Goal: Information Seeking & Learning: Learn about a topic

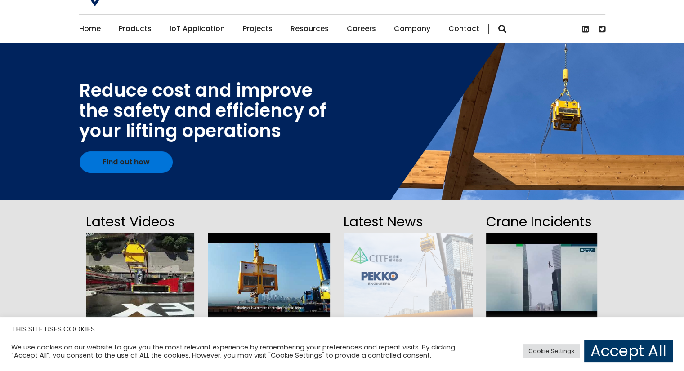
scroll to position [45, 0]
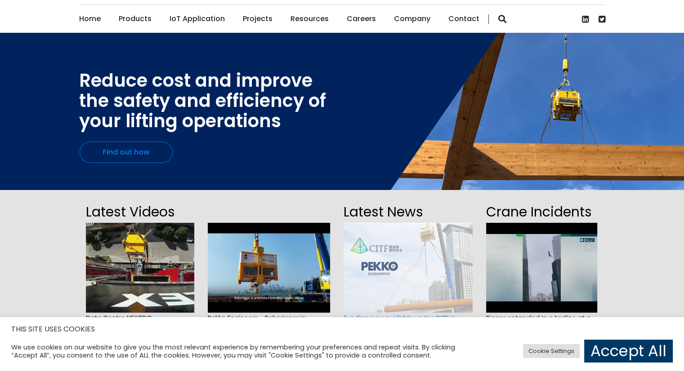
click at [140, 155] on link "Find out how" at bounding box center [126, 153] width 93 height 22
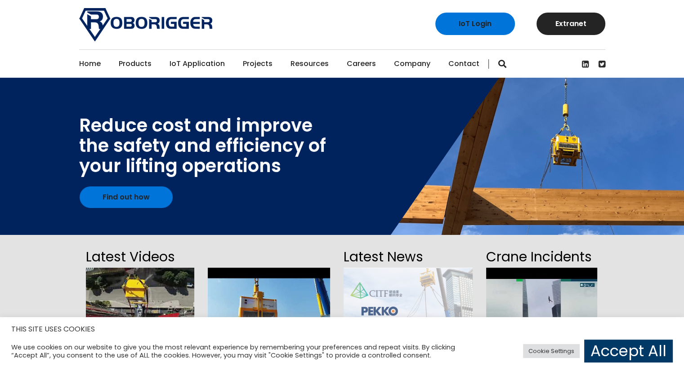
scroll to position [0, 0]
click at [137, 198] on link "Find out how" at bounding box center [126, 198] width 93 height 22
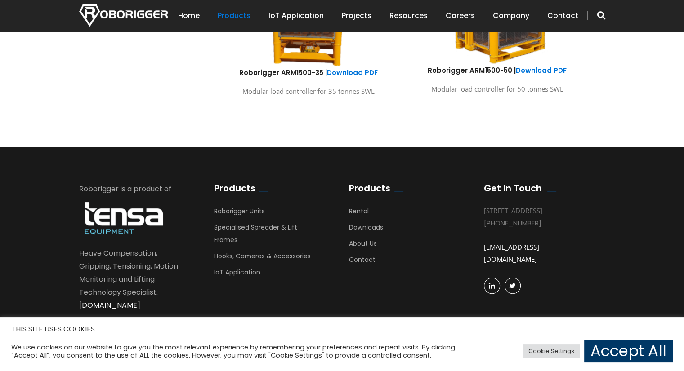
scroll to position [647, 0]
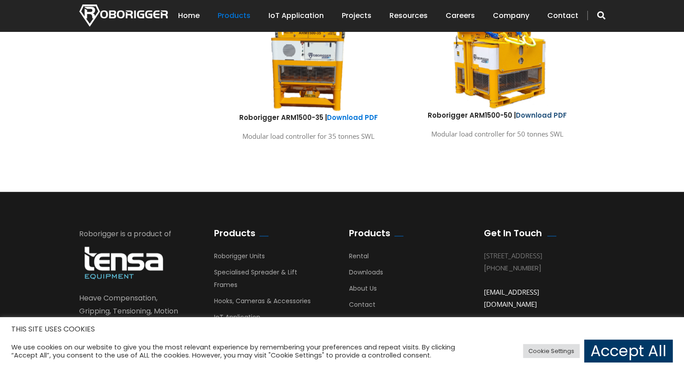
click at [549, 115] on link "Download PDF" at bounding box center [541, 115] width 51 height 9
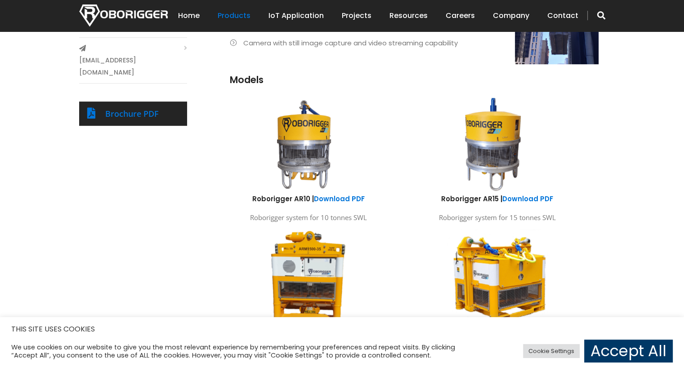
scroll to position [422, 0]
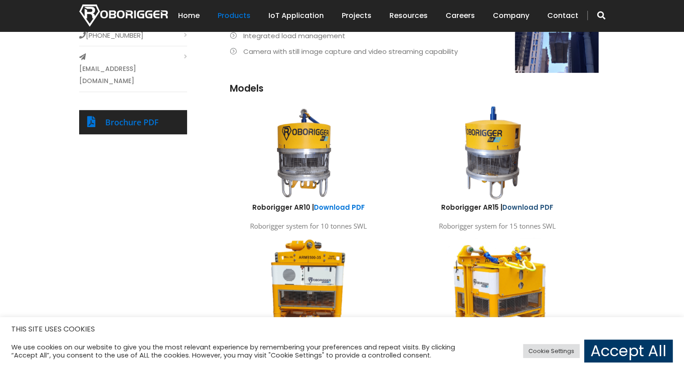
click at [520, 204] on link "Download PDF" at bounding box center [527, 207] width 51 height 9
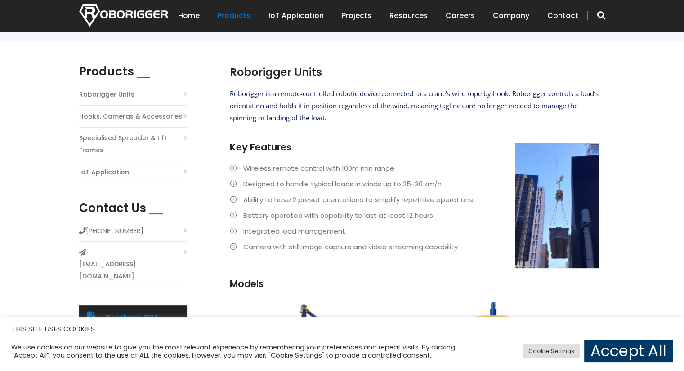
scroll to position [243, 0]
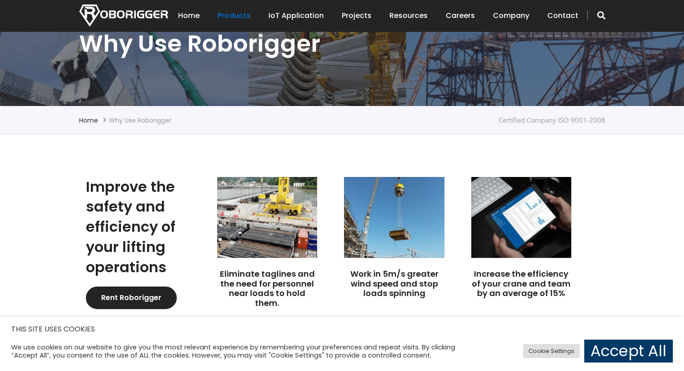
scroll to position [180, 0]
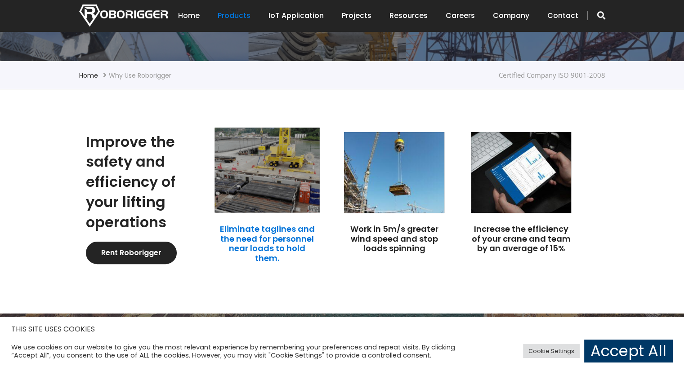
click at [275, 249] on link "Eliminate taglines and the need for personnel near loads to hold them." at bounding box center [267, 243] width 95 height 40
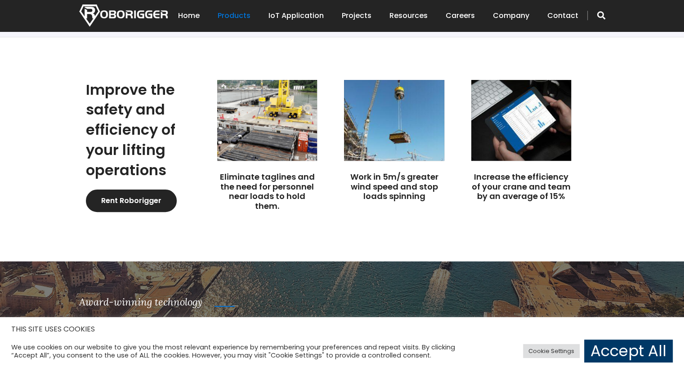
scroll to position [225, 0]
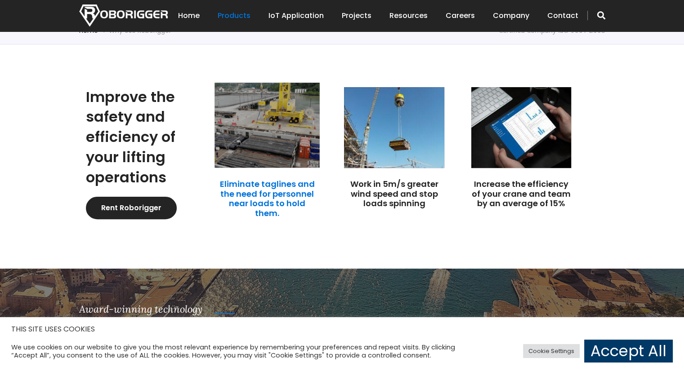
click at [270, 208] on link "Eliminate taglines and the need for personnel near loads to hold them." at bounding box center [267, 198] width 95 height 40
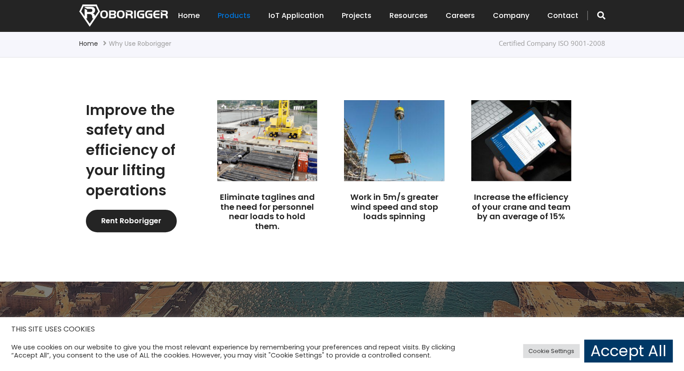
scroll to position [209, 0]
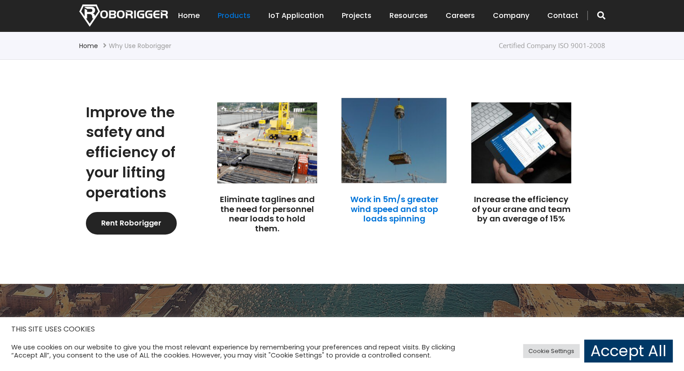
click at [417, 219] on link "Work in 5m/s greater wind speed and stop loads spinning" at bounding box center [394, 209] width 88 height 31
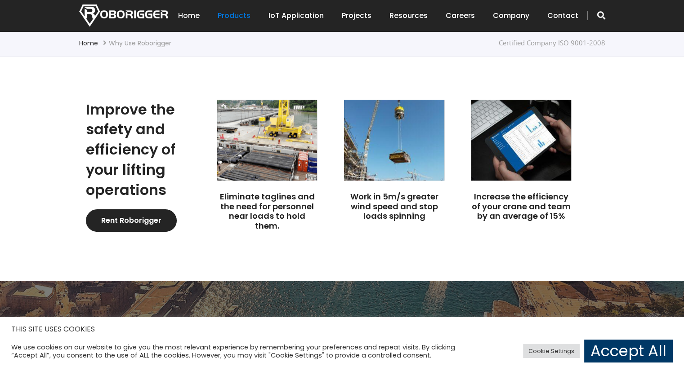
scroll to position [225, 0]
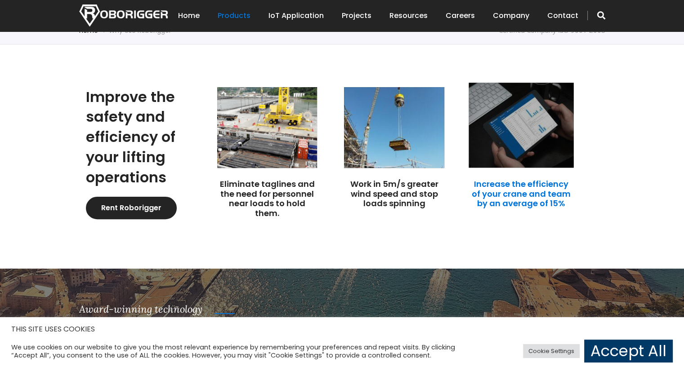
click at [512, 208] on link "Increase the efficiency of your crane and team by an average of 15%" at bounding box center [520, 193] width 99 height 31
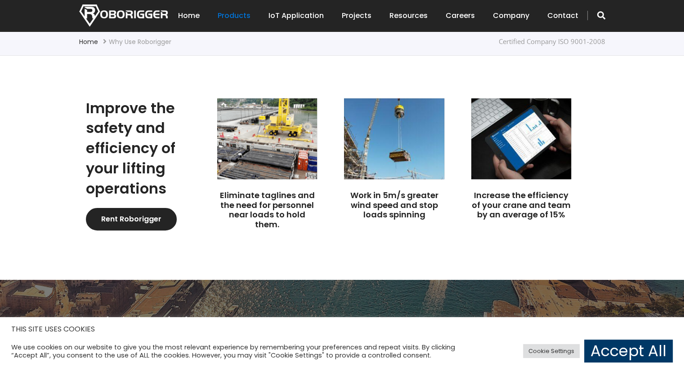
scroll to position [225, 0]
